Goal: Task Accomplishment & Management: Manage account settings

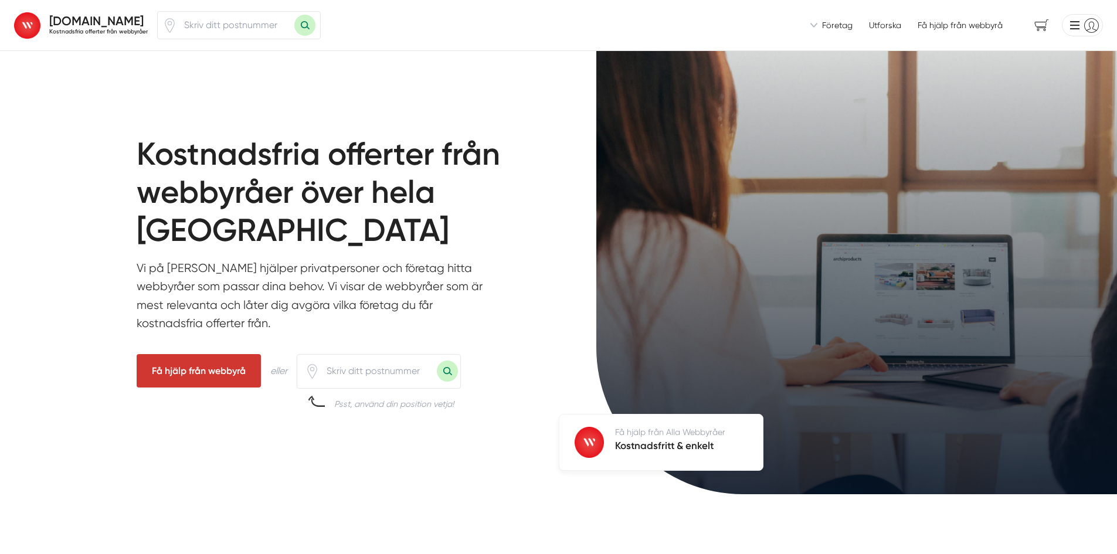
click at [1095, 26] on li at bounding box center [1080, 25] width 46 height 22
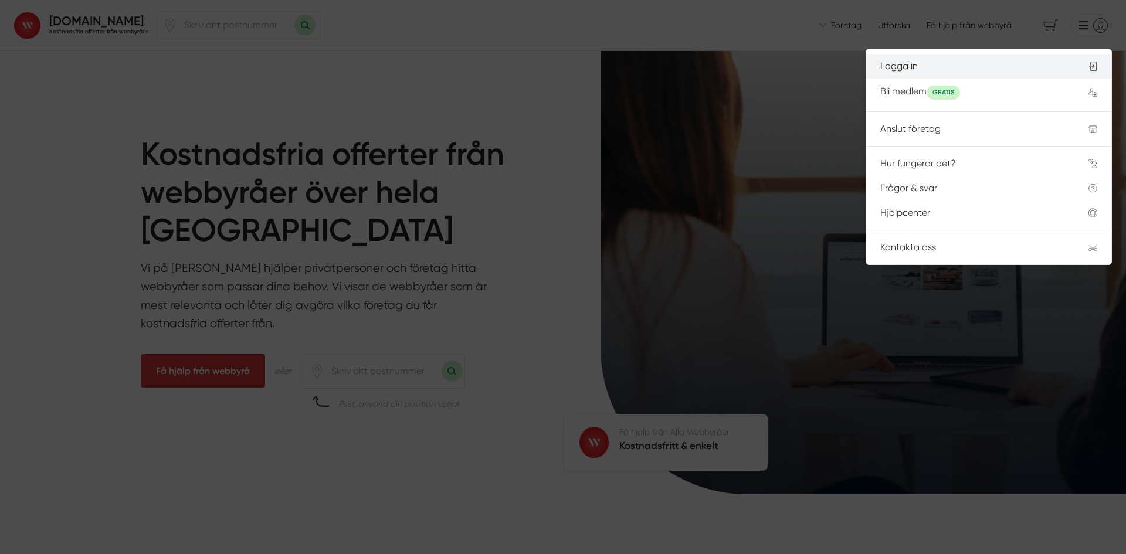
click at [927, 69] on div "Logga in" at bounding box center [970, 66] width 180 height 11
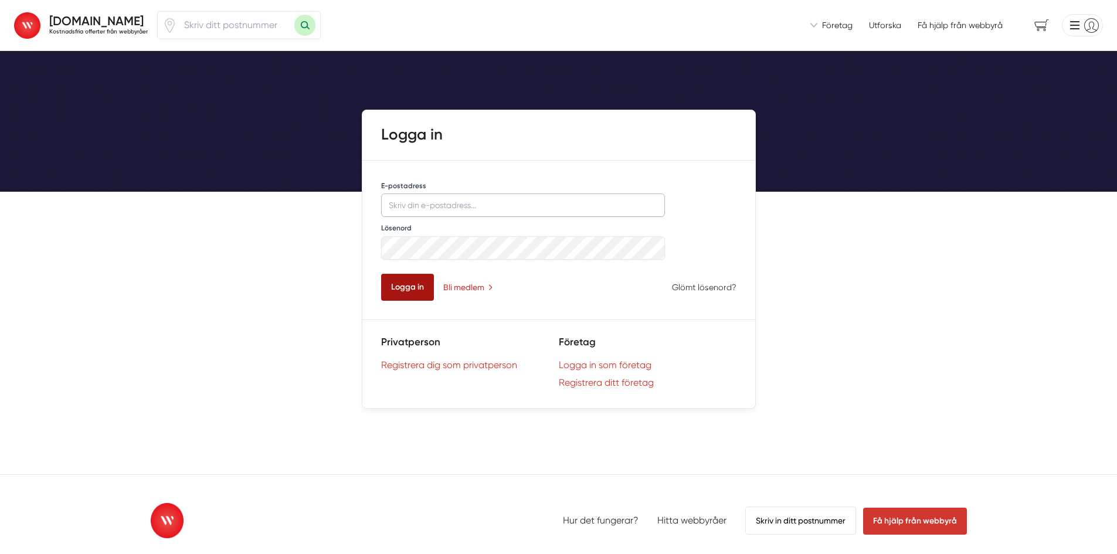
type input "[EMAIL_ADDRESS][DOMAIN_NAME]"
click at [398, 290] on button "Logga in" at bounding box center [407, 287] width 53 height 27
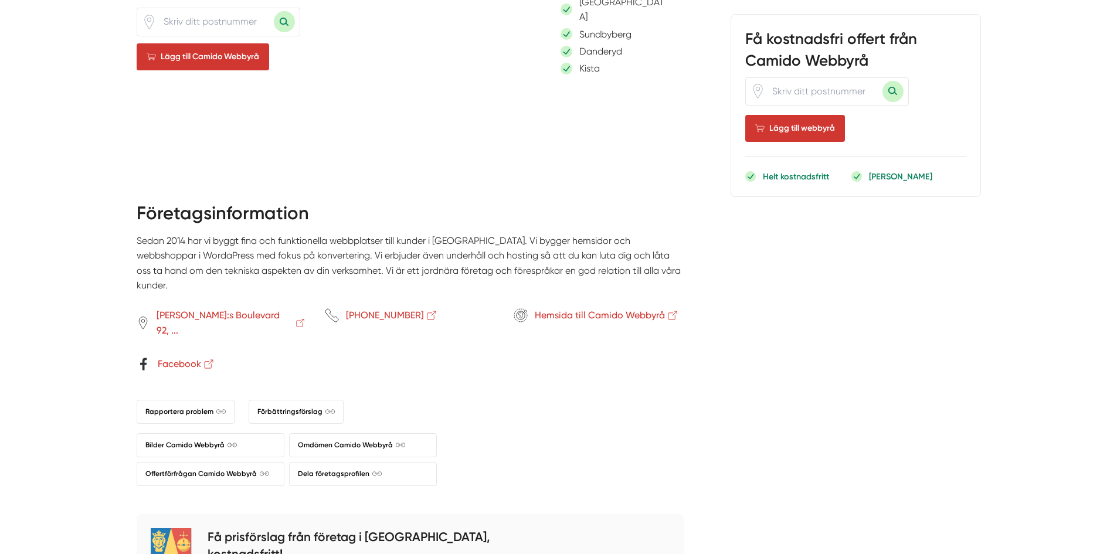
scroll to position [1290, 0]
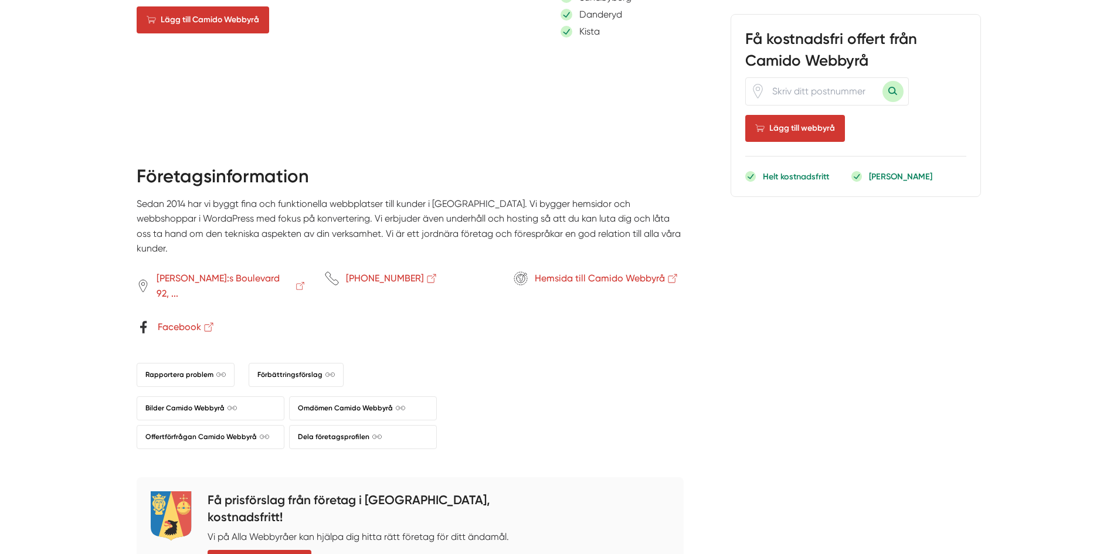
drag, startPoint x: 801, startPoint y: 412, endPoint x: 795, endPoint y: 422, distance: 11.9
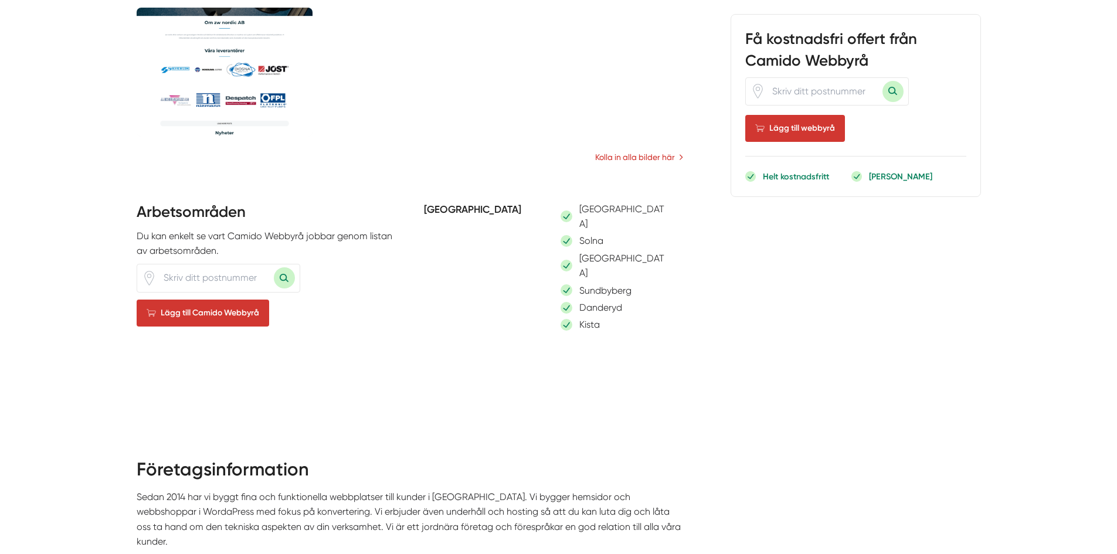
scroll to position [1264, 0]
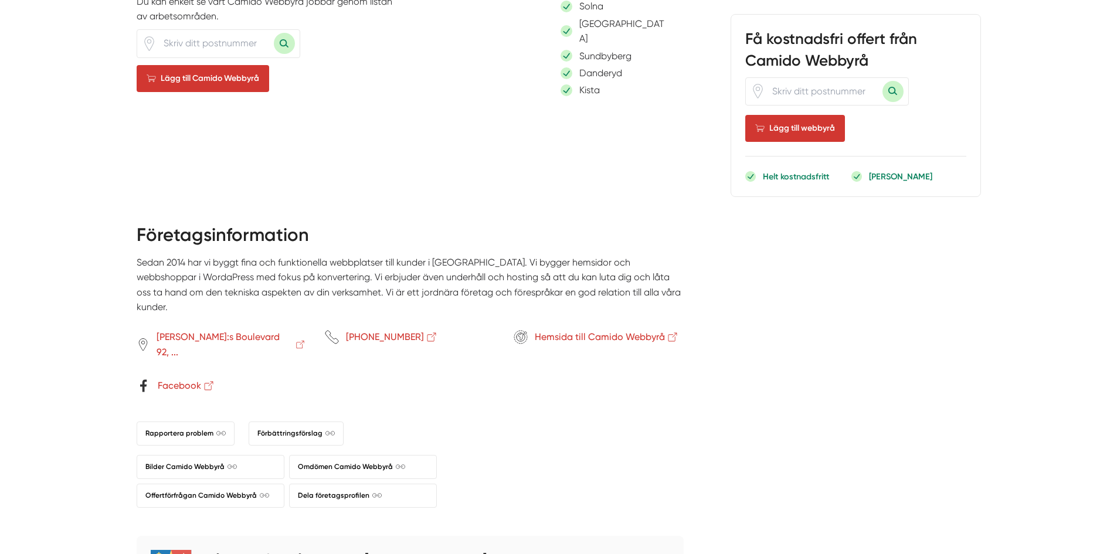
click at [236, 378] on link "Facebook" at bounding box center [222, 385] width 170 height 15
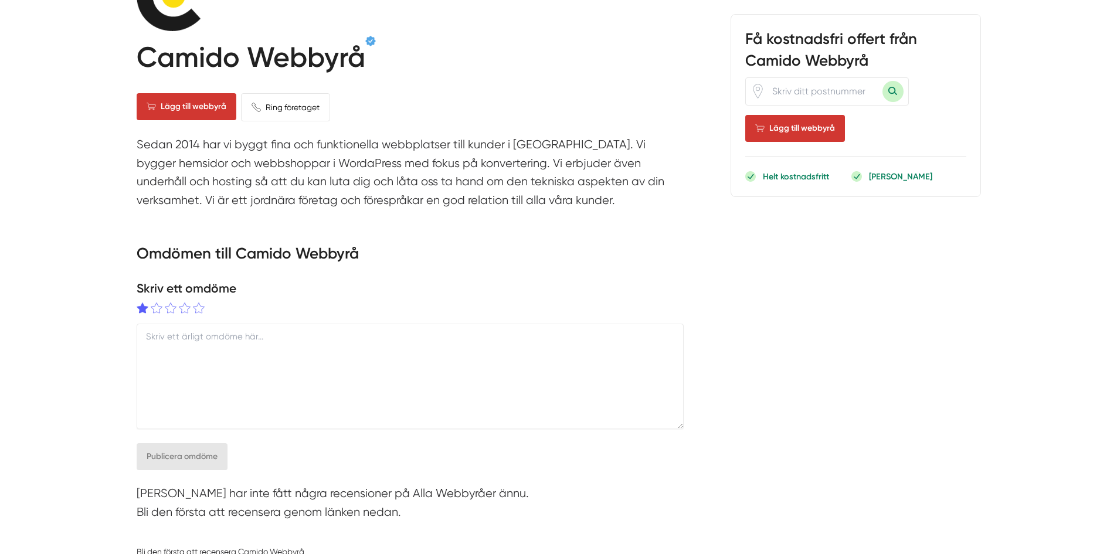
scroll to position [0, 0]
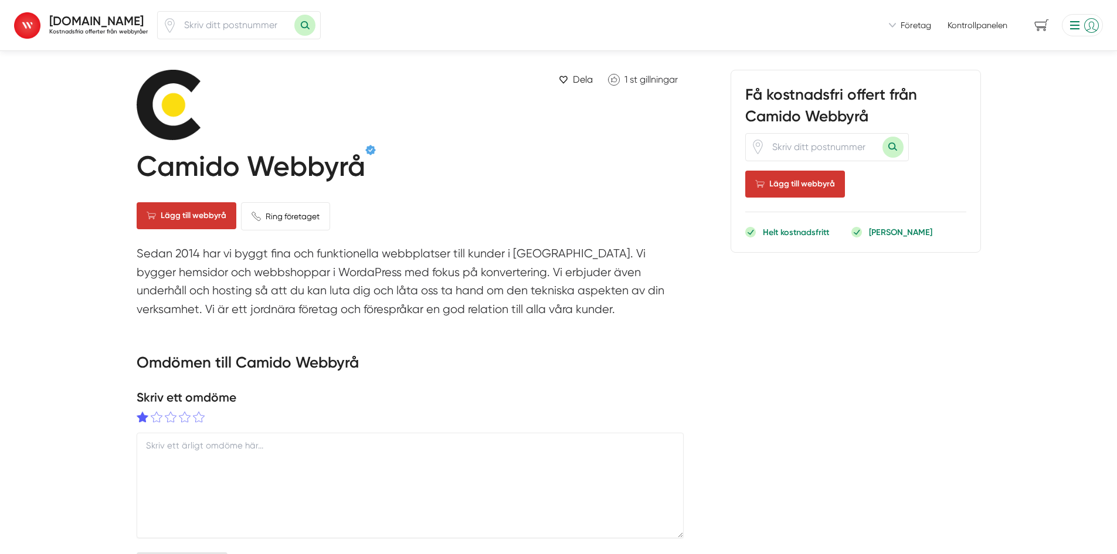
click at [1087, 24] on li at bounding box center [1080, 25] width 46 height 22
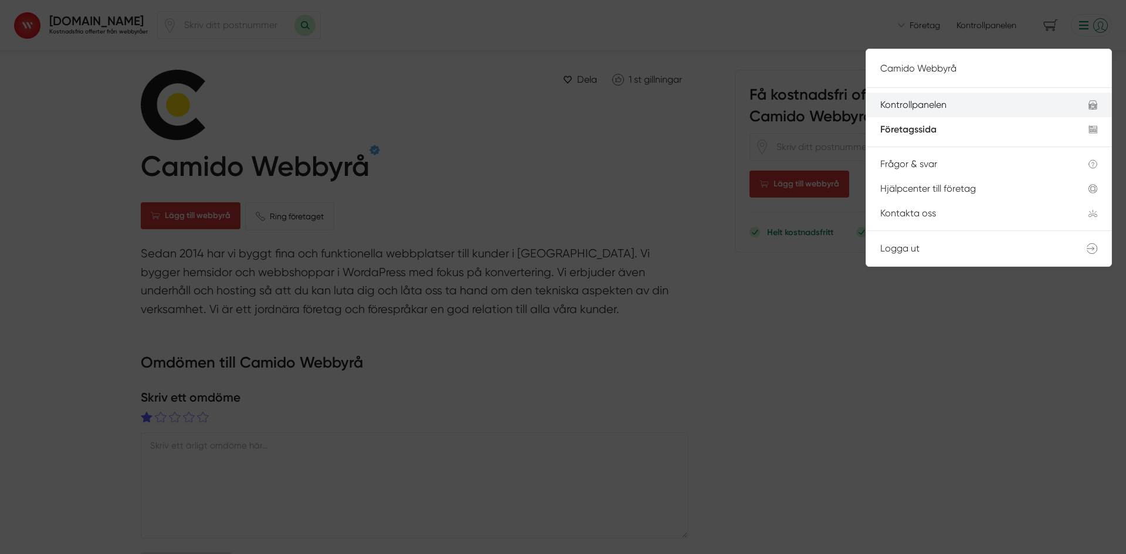
click at [925, 107] on div "Kontrollpanelen" at bounding box center [970, 105] width 180 height 11
click at [986, 373] on div at bounding box center [563, 277] width 1126 height 554
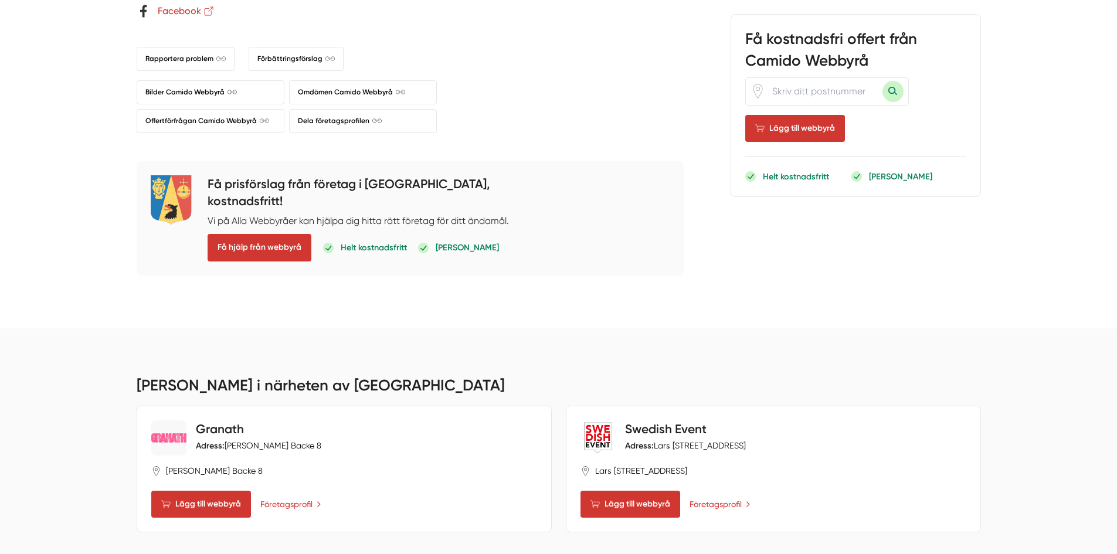
scroll to position [1642, 0]
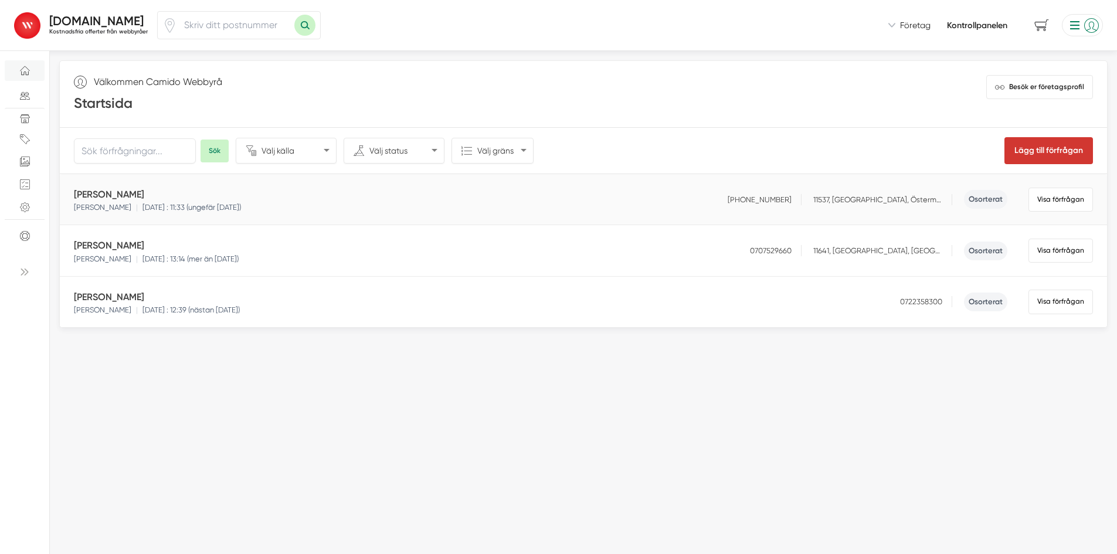
click at [158, 191] on h5 "petronella wallensteen" at bounding box center [157, 194] width 167 height 15
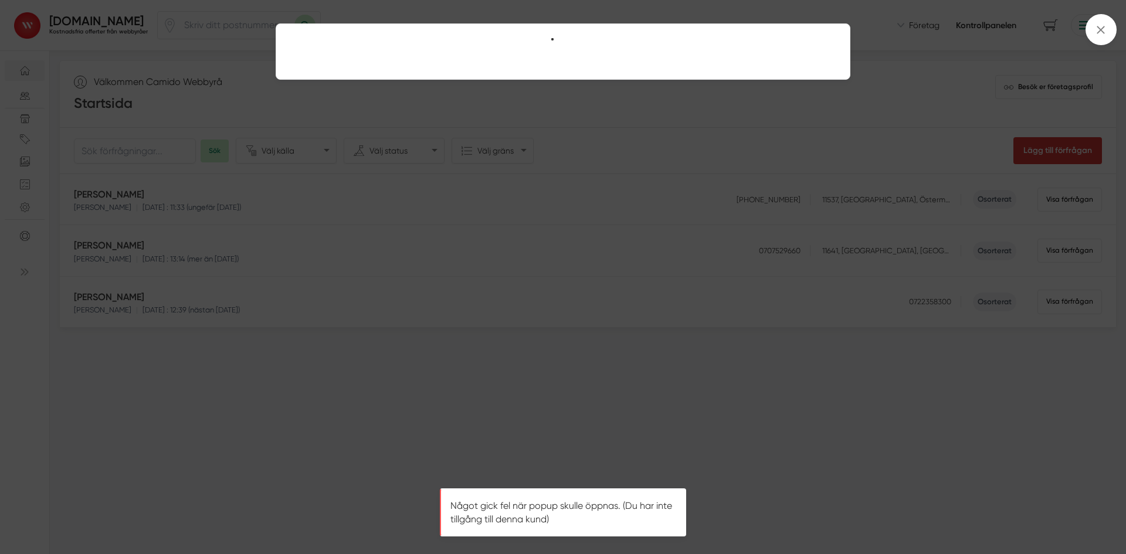
click at [307, 228] on div at bounding box center [563, 277] width 1126 height 554
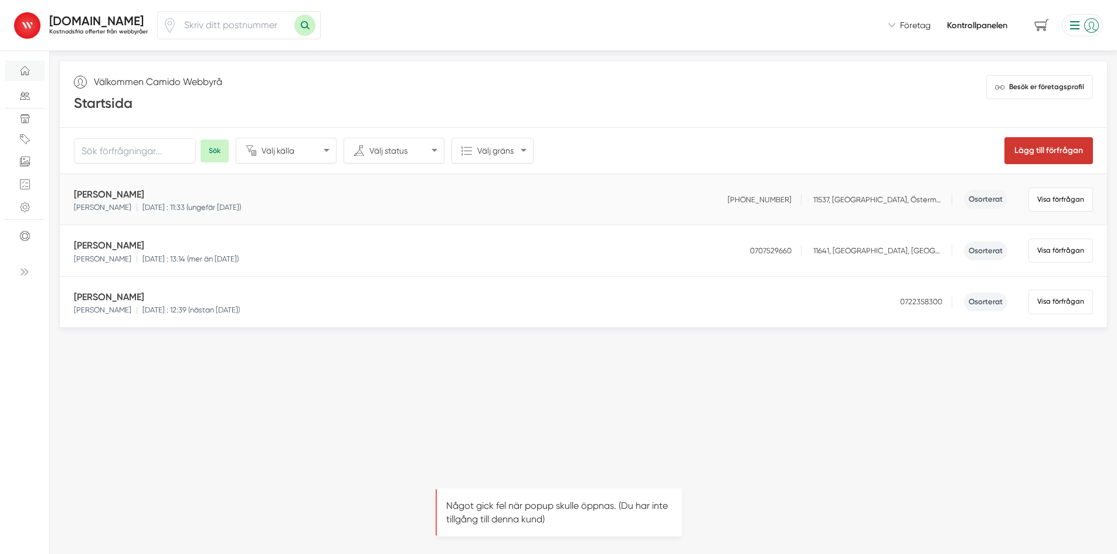
click at [141, 196] on h5 "petronella wallensteen" at bounding box center [157, 194] width 167 height 15
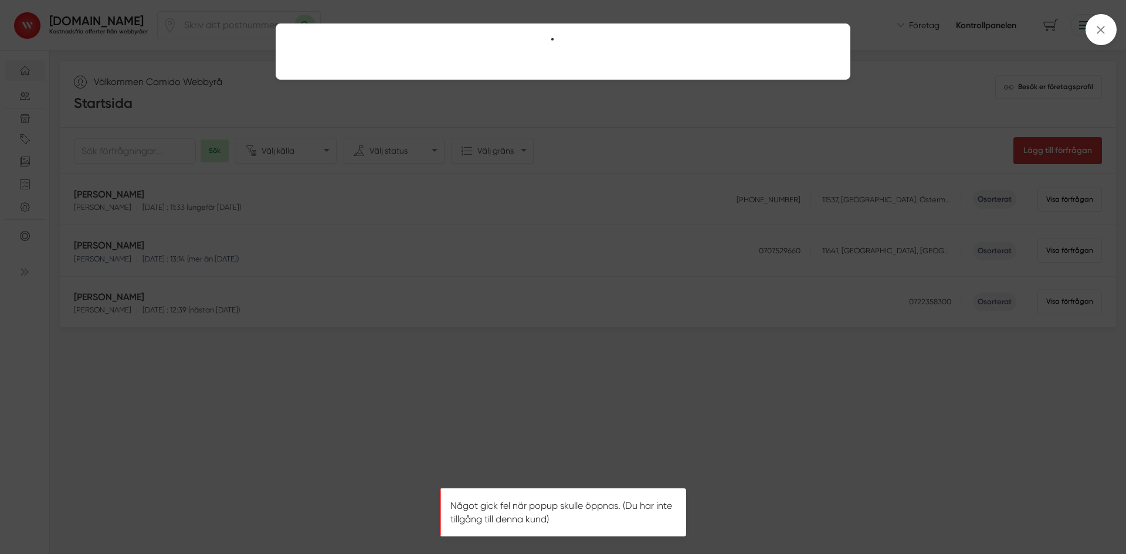
click at [246, 239] on div at bounding box center [563, 277] width 1126 height 554
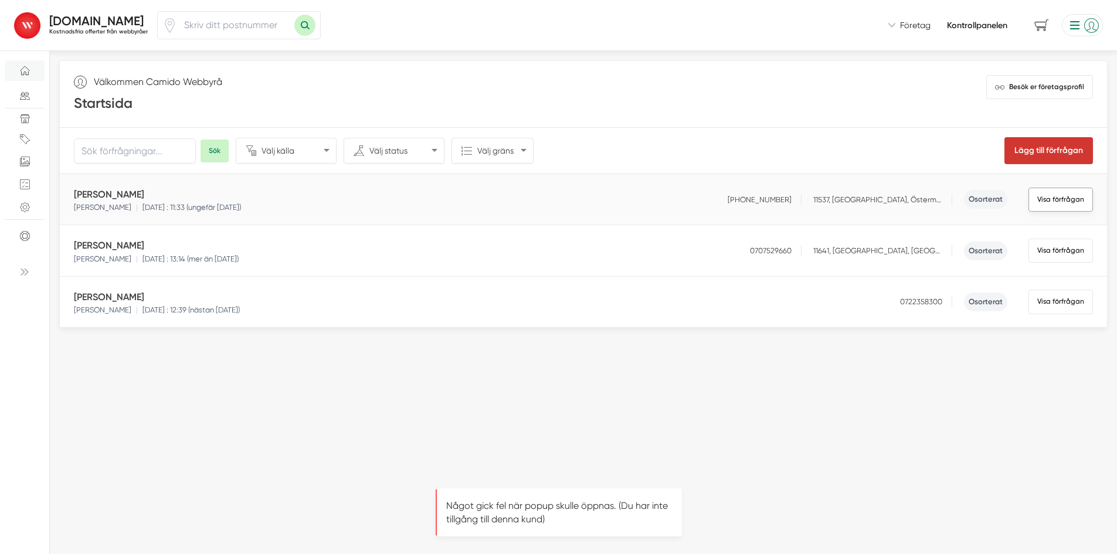
click at [1036, 196] on button "Visa förfrågan" at bounding box center [1061, 200] width 65 height 24
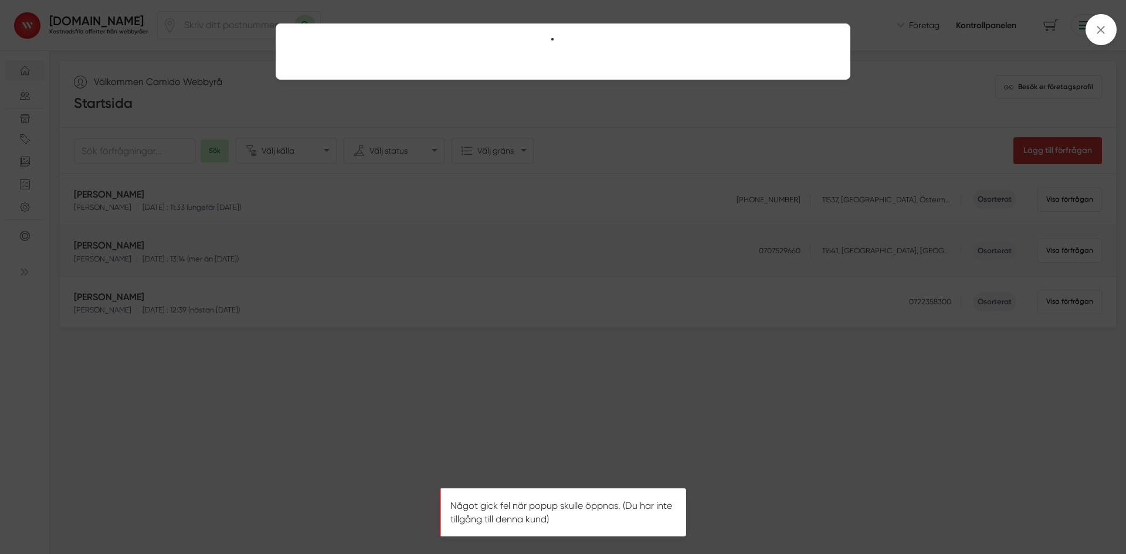
click at [815, 276] on div at bounding box center [563, 277] width 1126 height 554
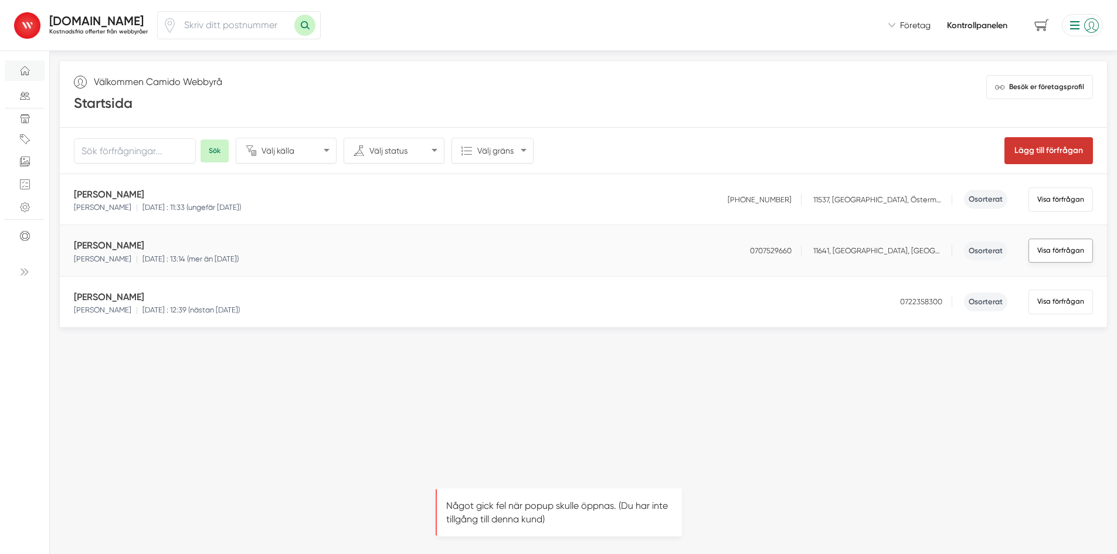
click at [1050, 256] on button "Visa förfrågan" at bounding box center [1061, 251] width 65 height 24
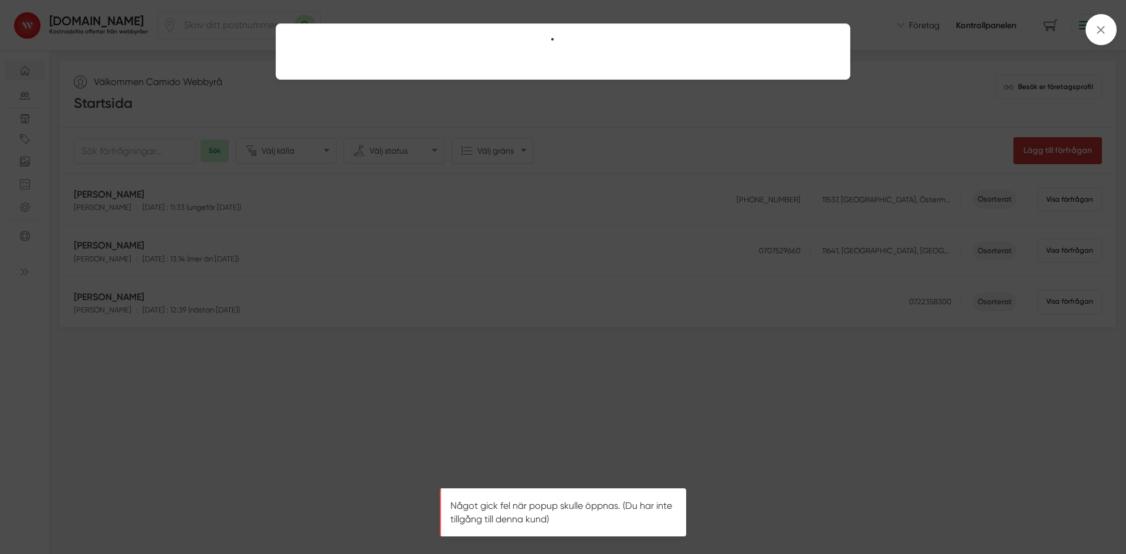
click at [202, 212] on div at bounding box center [563, 277] width 1126 height 554
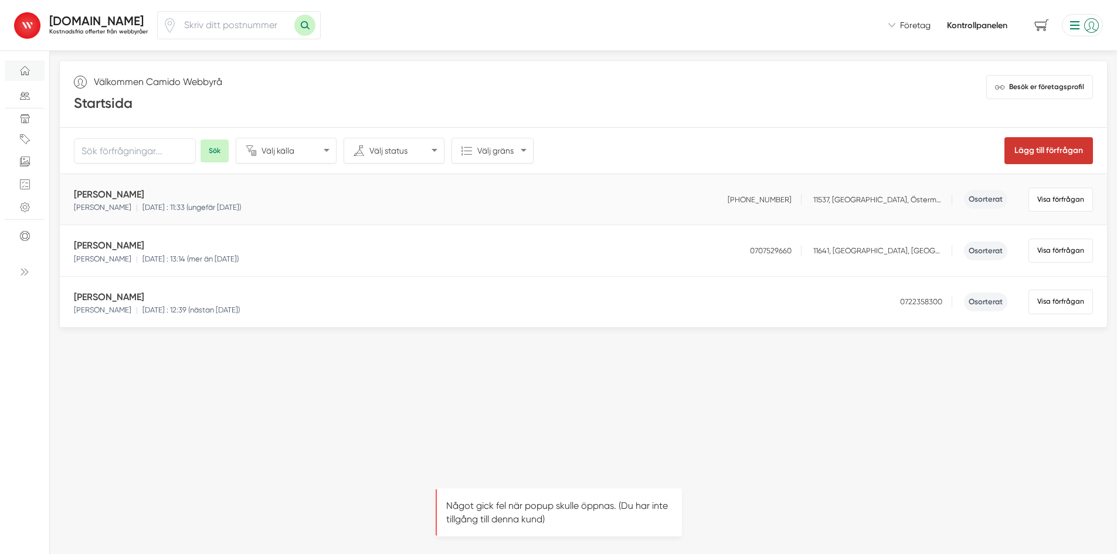
drag, startPoint x: 181, startPoint y: 189, endPoint x: 66, endPoint y: 195, distance: 115.7
click at [66, 195] on div "petronella wallensteen Alla Webbyråer | 2024-09-29 : 11:33 (ungefär ett år seda…" at bounding box center [583, 199] width 1047 height 51
copy h5 "petronella wallensteen"
click at [413, 388] on div "Välkommen Camido Webbyrå Startsida Besök er företagsprofil view-1 Visa filter +…" at bounding box center [583, 403] width 1067 height 704
click at [274, 29] on input "number" at bounding box center [235, 25] width 117 height 27
